Goal: Contribute content: Add original content to the website for others to see

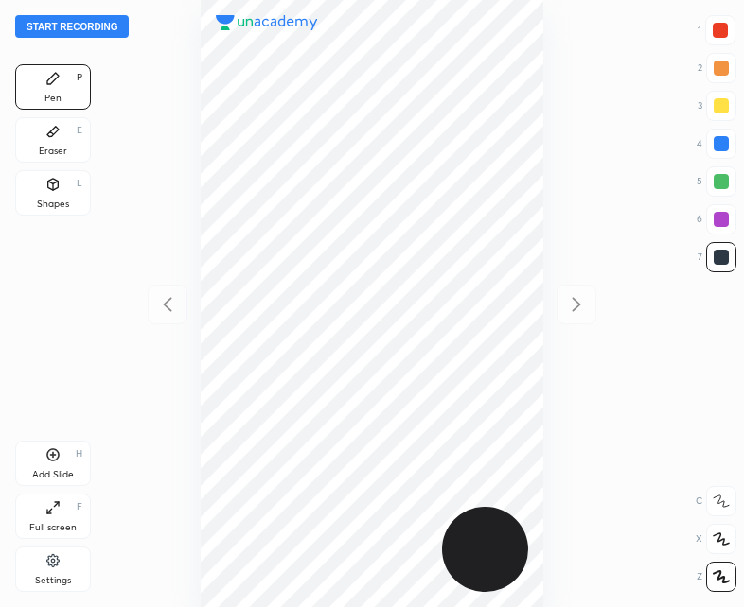
scroll to position [607, 441]
click at [82, 30] on button "Start recording" at bounding box center [72, 26] width 114 height 23
click at [721, 26] on div at bounding box center [719, 30] width 15 height 15
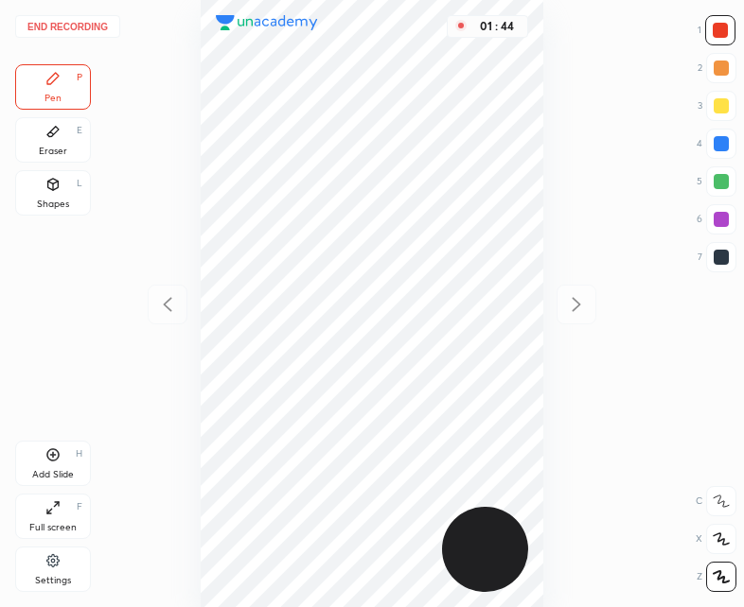
click at [62, 463] on div "Add Slide H" at bounding box center [53, 463] width 76 height 45
click at [68, 463] on div "Add Slide H" at bounding box center [53, 463] width 76 height 45
click at [167, 301] on icon at bounding box center [167, 304] width 23 height 23
click at [47, 167] on div "Pen P Eraser E Shapes L" at bounding box center [53, 143] width 76 height 159
click at [65, 189] on div "Shapes L" at bounding box center [53, 192] width 76 height 45
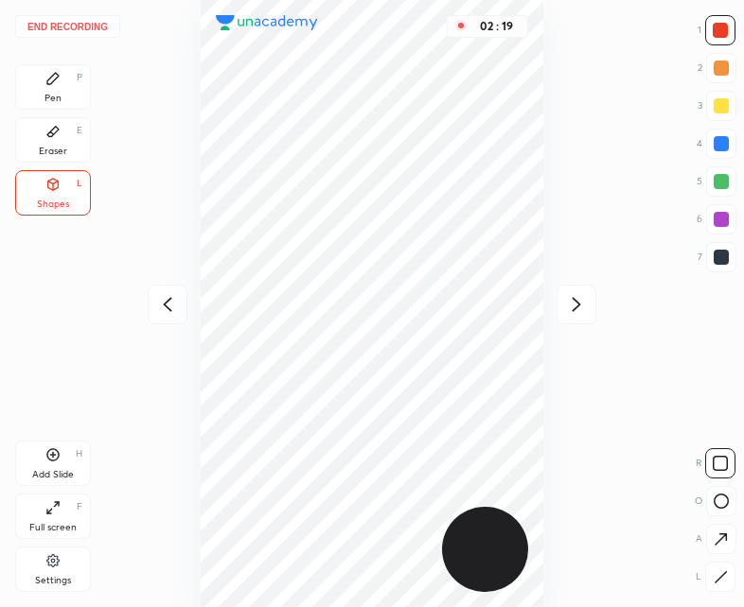
click at [66, 92] on div "Pen P" at bounding box center [53, 86] width 76 height 45
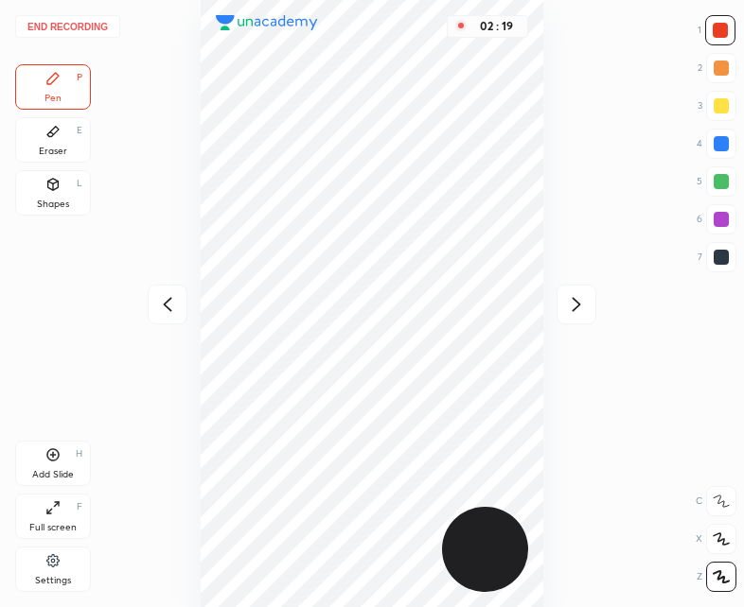
click at [157, 300] on icon at bounding box center [167, 304] width 23 height 23
click at [579, 306] on icon at bounding box center [575, 305] width 9 height 14
click at [170, 304] on icon at bounding box center [167, 304] width 23 height 23
click at [61, 471] on div "Add Slide" at bounding box center [53, 474] width 42 height 9
click at [168, 303] on icon at bounding box center [167, 304] width 23 height 23
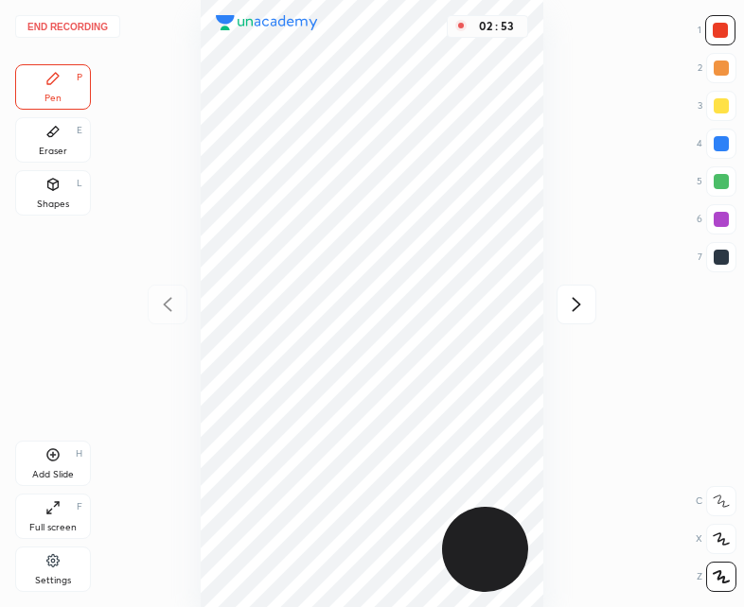
click at [72, 442] on div "Add Slide H" at bounding box center [53, 463] width 76 height 45
click at [161, 307] on icon at bounding box center [167, 304] width 23 height 23
click at [56, 454] on icon at bounding box center [52, 454] width 15 height 15
click at [171, 301] on icon at bounding box center [167, 304] width 23 height 23
click at [579, 303] on icon at bounding box center [576, 304] width 23 height 23
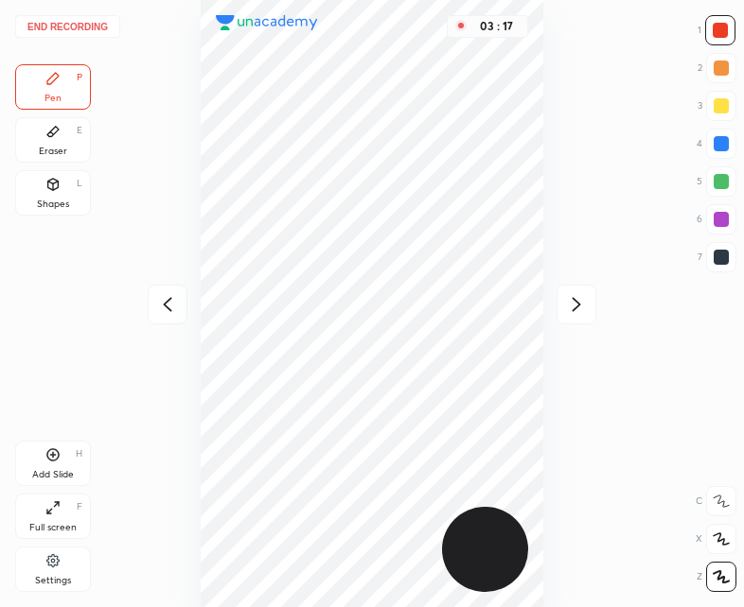
click at [586, 302] on icon at bounding box center [576, 304] width 23 height 23
click at [581, 300] on icon at bounding box center [576, 304] width 23 height 23
click at [573, 300] on icon at bounding box center [575, 305] width 9 height 14
click at [167, 305] on icon at bounding box center [167, 304] width 23 height 23
click at [166, 306] on icon at bounding box center [168, 305] width 9 height 14
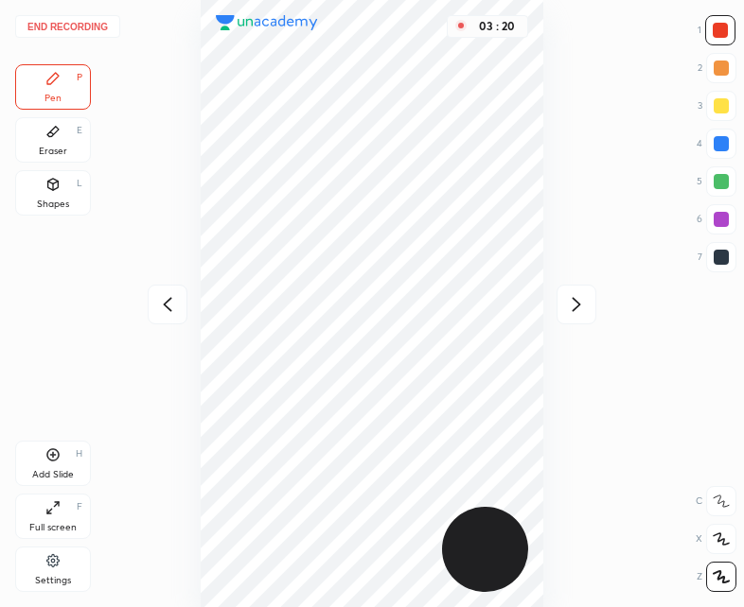
click at [168, 304] on icon at bounding box center [167, 304] width 23 height 23
click at [718, 256] on div at bounding box center [720, 257] width 15 height 15
click at [53, 142] on div "Eraser E" at bounding box center [53, 139] width 76 height 45
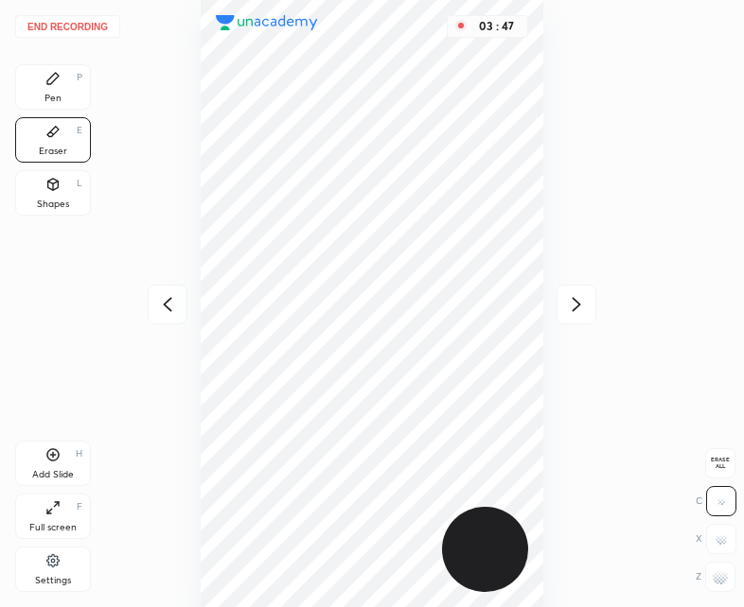
click at [97, 94] on div "End recording 1 2 3 4 5 6 7 R O A L C X Z Erase all C X Z Pen P Eraser E Shapes…" at bounding box center [372, 303] width 744 height 607
click at [55, 90] on div "Pen P" at bounding box center [53, 86] width 76 height 45
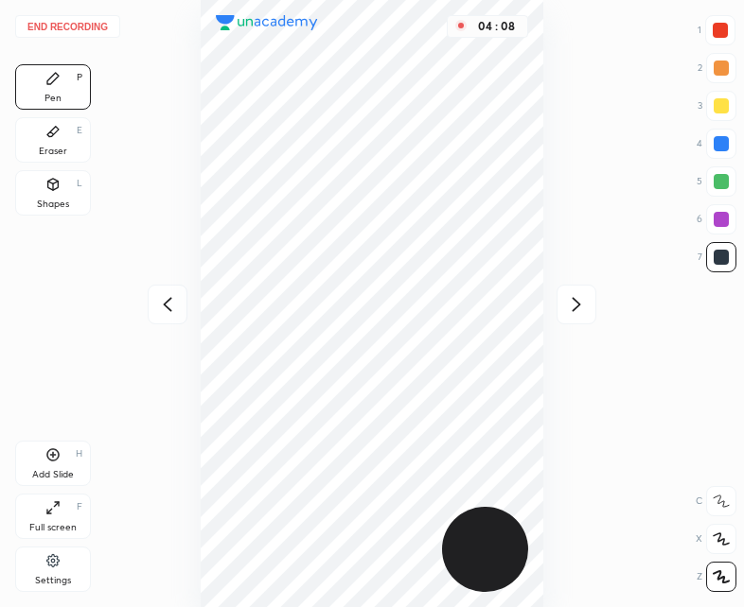
click at [158, 336] on div "04 : 08" at bounding box center [371, 303] width 441 height 607
click at [164, 311] on icon at bounding box center [167, 304] width 23 height 23
click at [69, 435] on div "Pen P Eraser E Shapes L Add Slide H Full screen F Settings" at bounding box center [53, 331] width 76 height 535
click at [71, 453] on div "Add Slide H" at bounding box center [53, 463] width 76 height 45
click at [179, 303] on div at bounding box center [168, 305] width 40 height 40
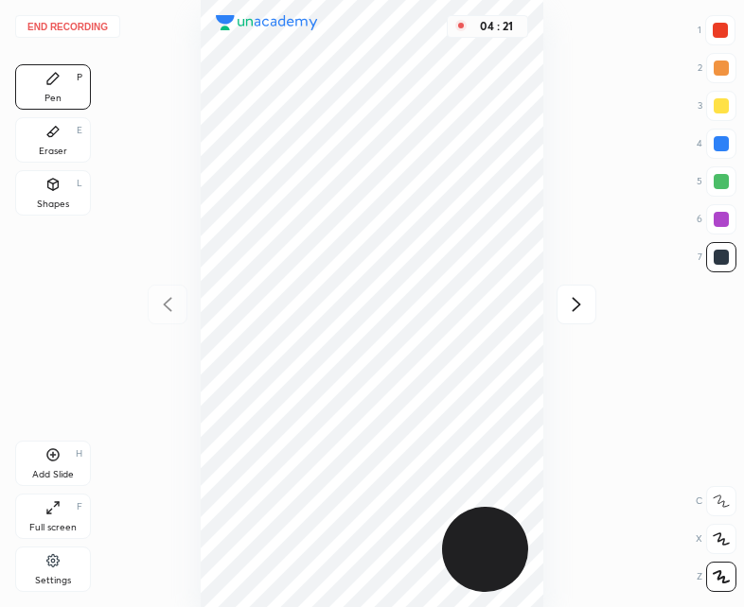
click at [714, 28] on div at bounding box center [719, 30] width 15 height 15
click at [52, 446] on div "Add Slide H" at bounding box center [53, 463] width 76 height 45
click at [172, 299] on icon at bounding box center [167, 304] width 23 height 23
click at [174, 296] on div "04 : 55" at bounding box center [371, 303] width 441 height 607
click at [575, 304] on icon at bounding box center [576, 304] width 23 height 23
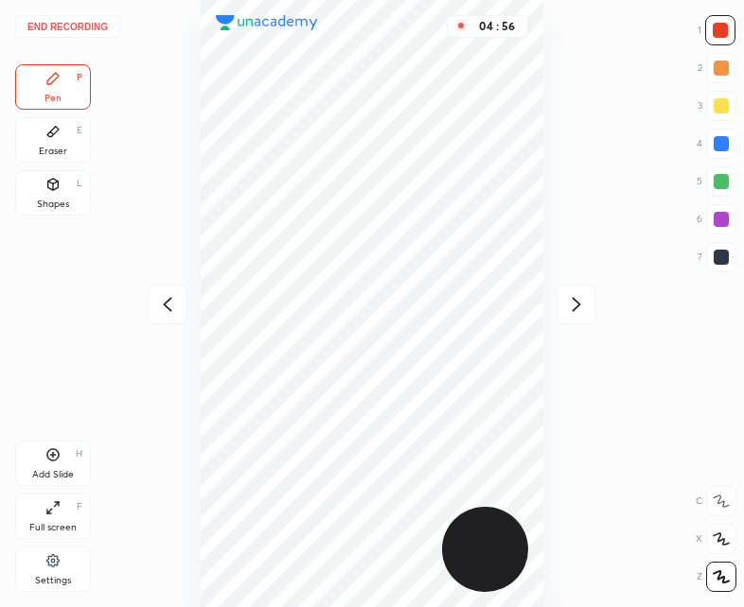
click at [584, 306] on icon at bounding box center [576, 304] width 23 height 23
click at [578, 307] on icon at bounding box center [576, 304] width 23 height 23
click at [167, 299] on icon at bounding box center [167, 304] width 23 height 23
click at [167, 297] on icon at bounding box center [167, 304] width 23 height 23
click at [166, 297] on icon at bounding box center [167, 304] width 23 height 23
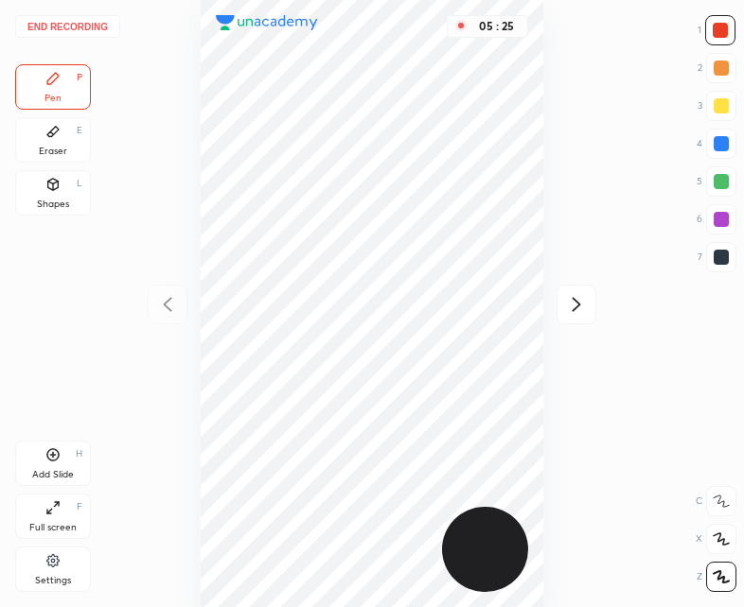
click at [587, 295] on icon at bounding box center [576, 304] width 23 height 23
click at [70, 199] on div "Shapes L" at bounding box center [53, 192] width 76 height 45
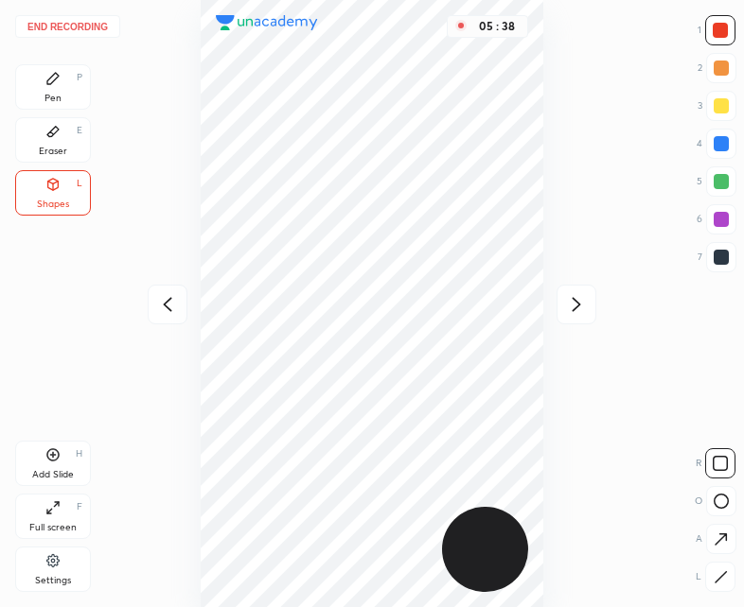
click at [53, 50] on div "End recording 1 2 3 4 5 6 7 R O A L C X Z Erase all C X Z Pen P Eraser E Shapes…" at bounding box center [372, 303] width 744 height 607
click at [79, 85] on div "Pen P" at bounding box center [53, 86] width 76 height 45
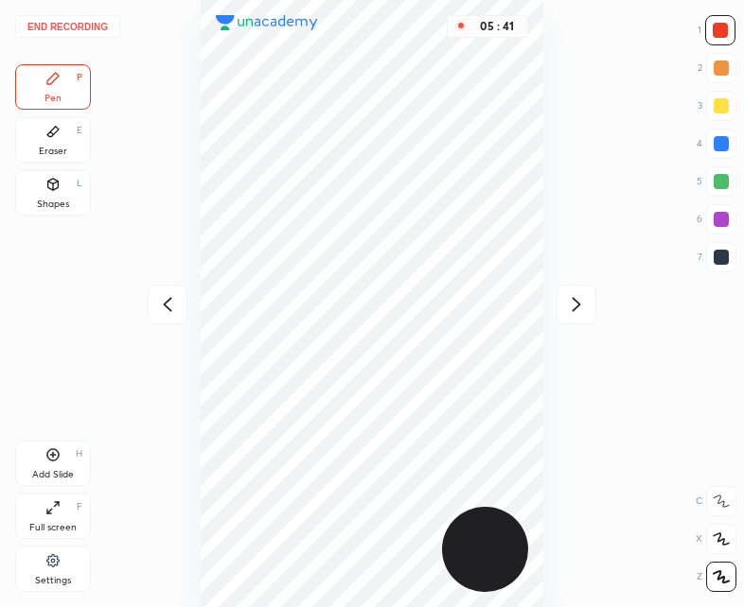
click at [167, 302] on icon at bounding box center [168, 305] width 9 height 14
click at [165, 304] on div "05 : 41" at bounding box center [371, 303] width 441 height 607
click at [581, 304] on icon at bounding box center [576, 304] width 23 height 23
click at [67, 24] on button "End recording" at bounding box center [67, 26] width 105 height 23
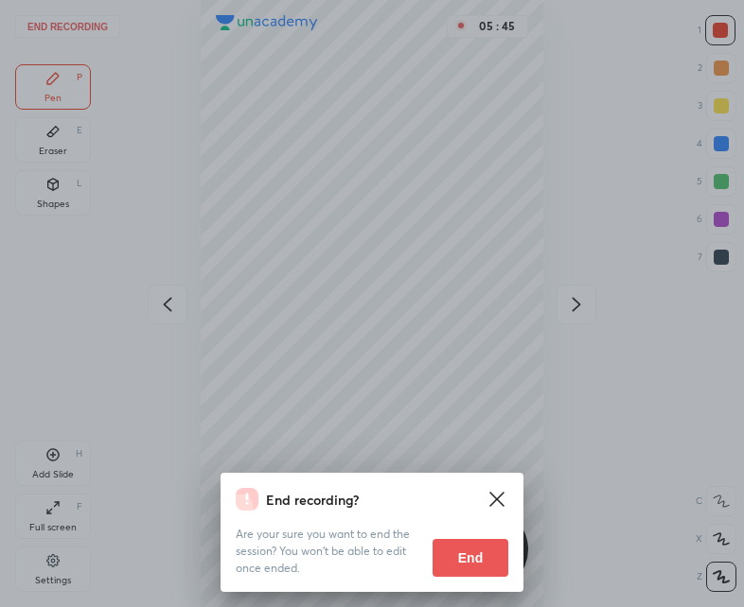
click at [464, 556] on button "End" at bounding box center [470, 558] width 76 height 38
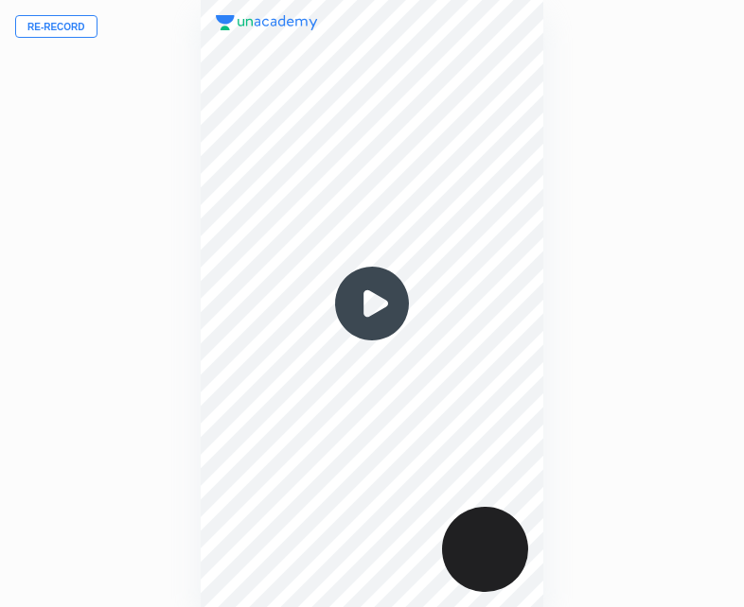
click at [369, 303] on img at bounding box center [371, 303] width 91 height 91
